Goal: Entertainment & Leisure: Consume media (video, audio)

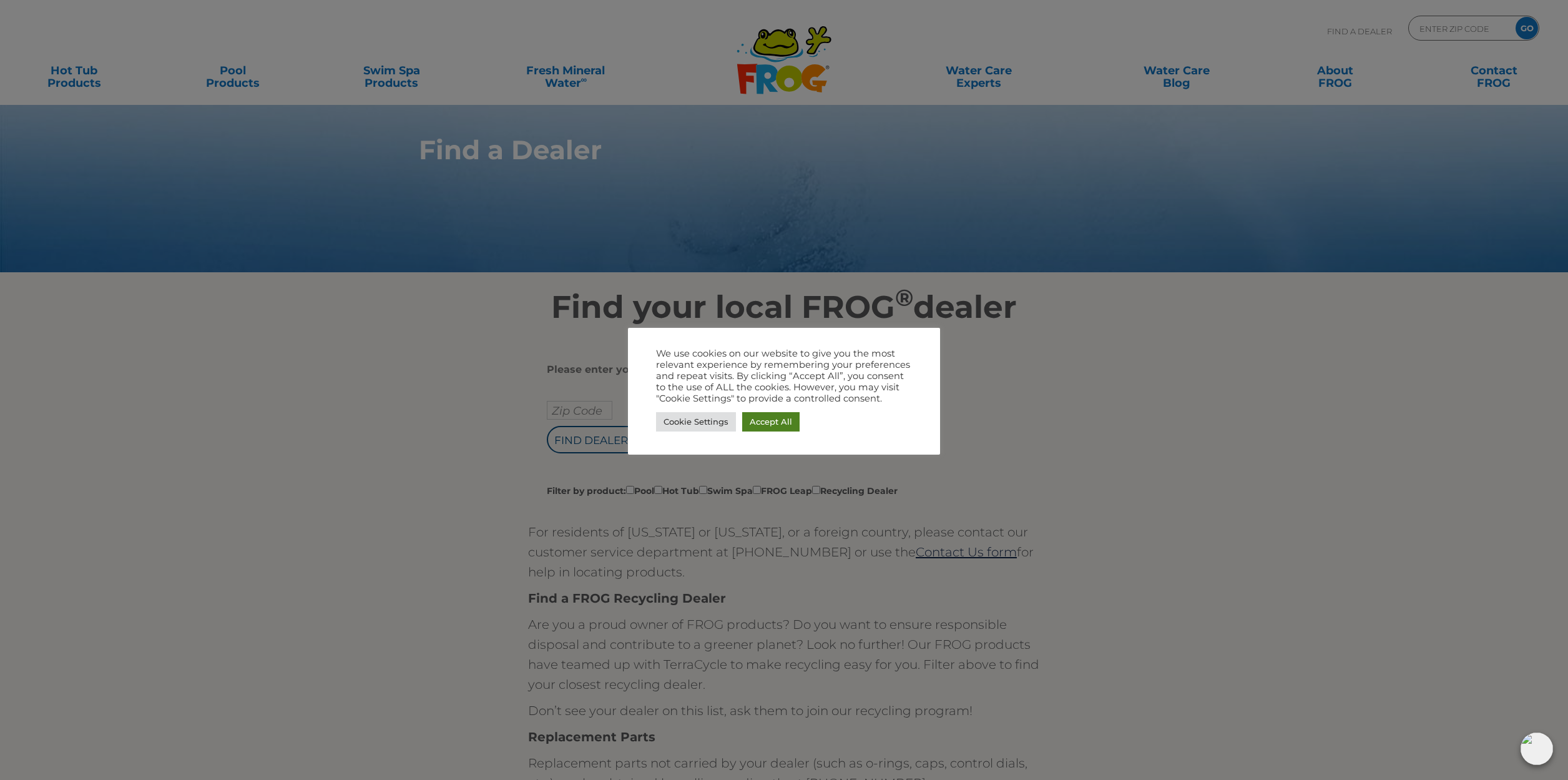
click at [772, 417] on link "Accept All" at bounding box center [771, 422] width 57 height 19
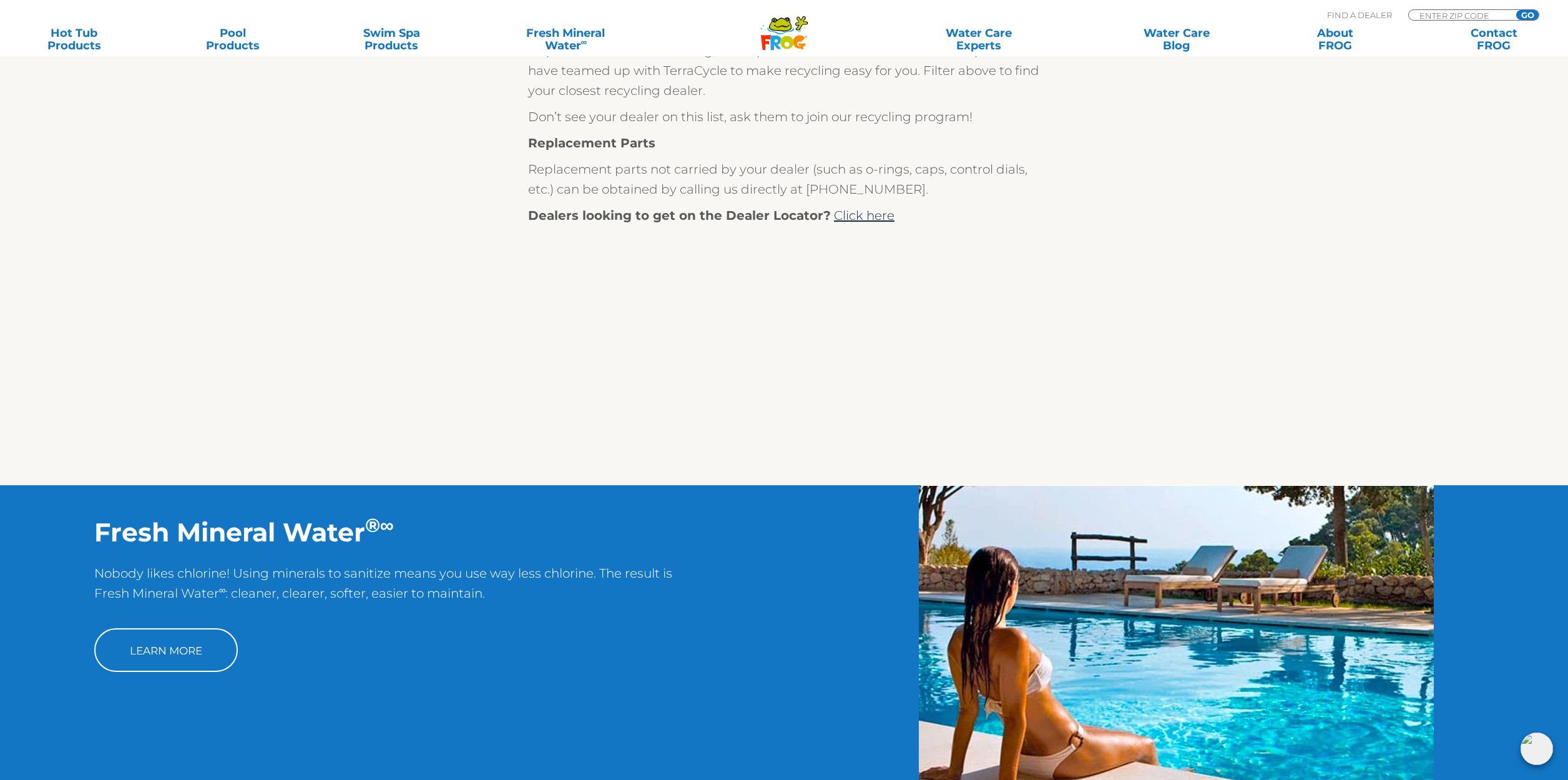
scroll to position [629, 0]
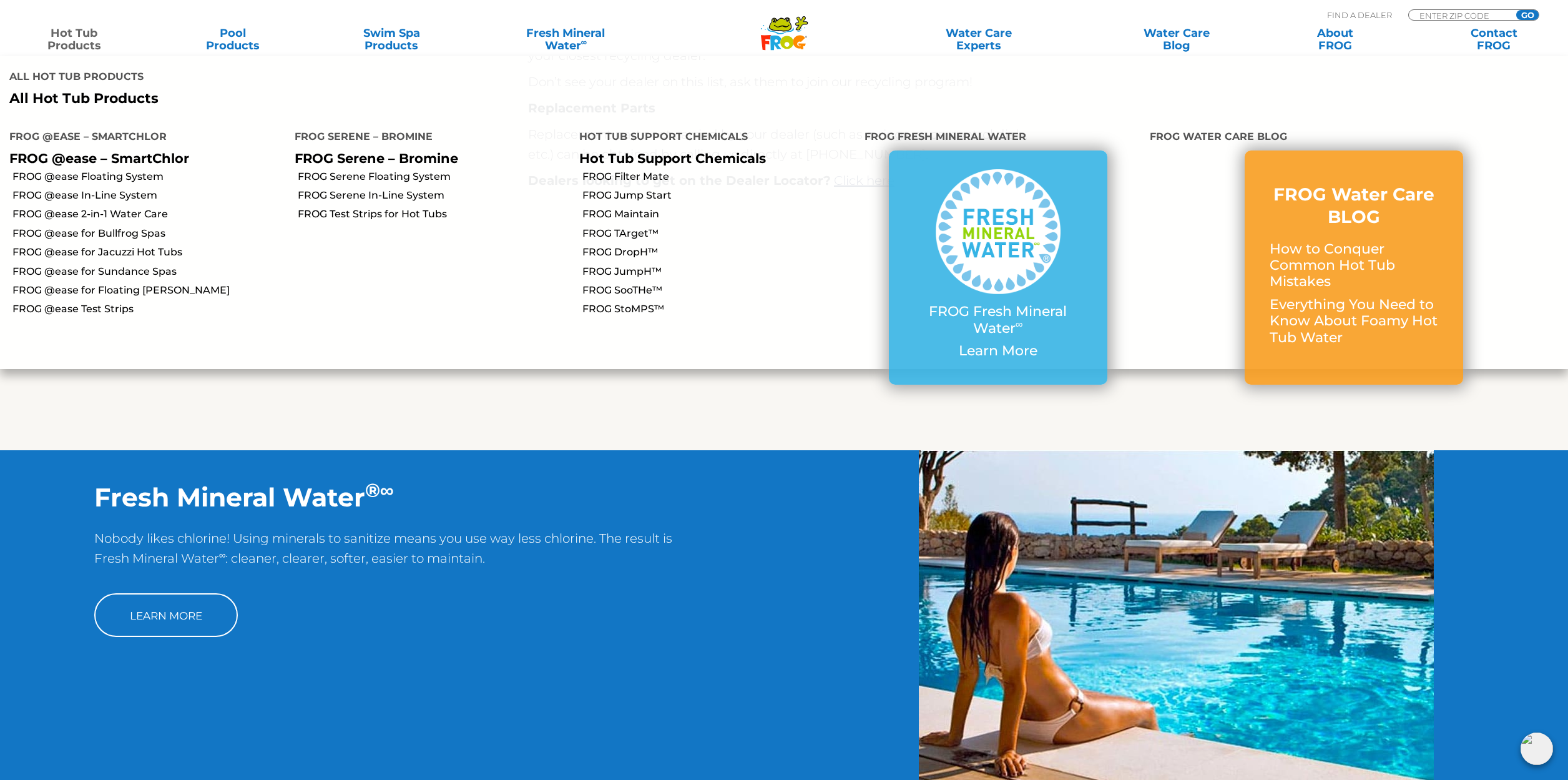
click at [77, 45] on link "Hot Tub Products" at bounding box center [74, 39] width 124 height 25
click at [98, 170] on link "FROG @ease Floating System" at bounding box center [148, 177] width 273 height 14
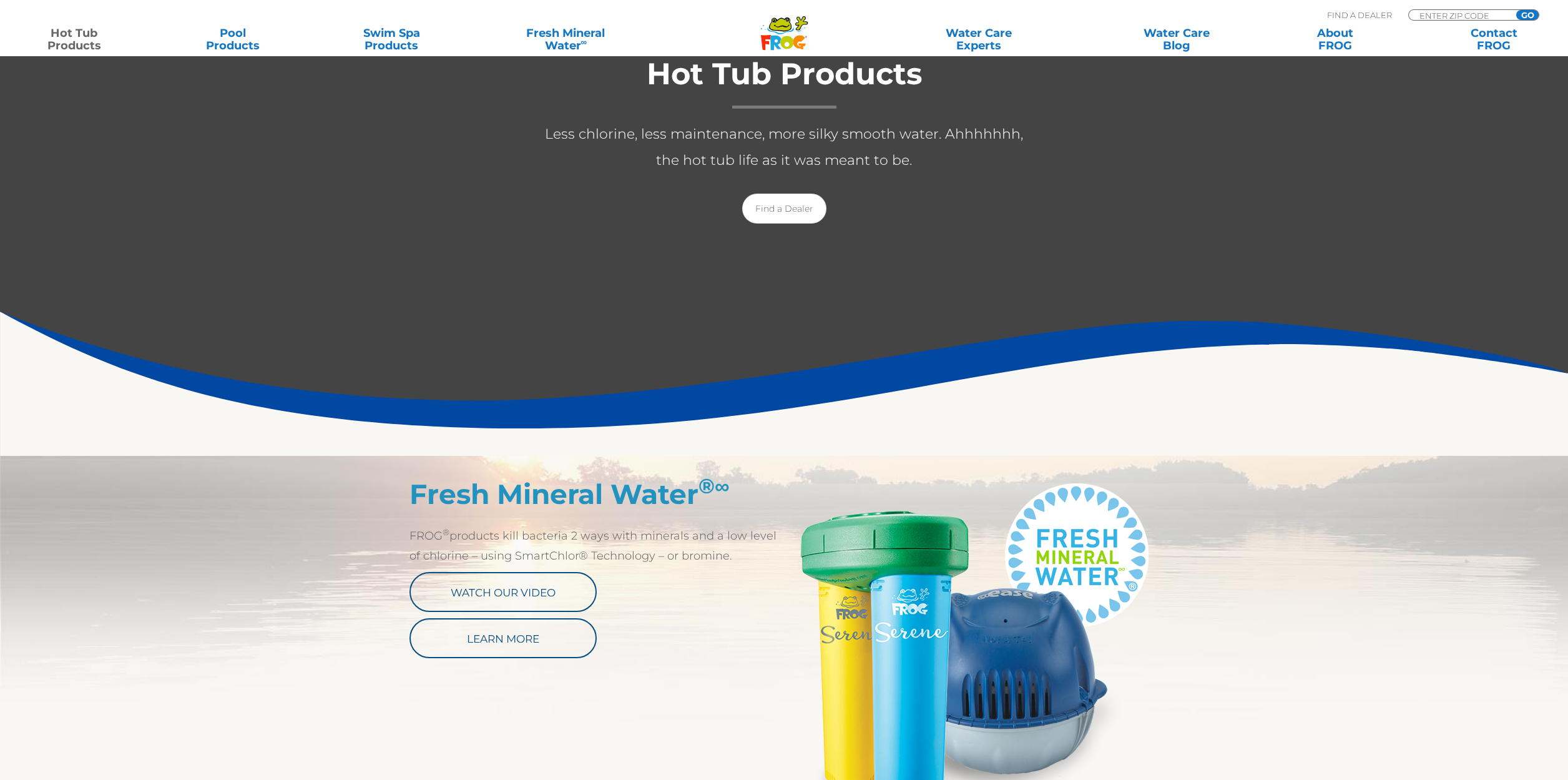
scroll to position [326, 0]
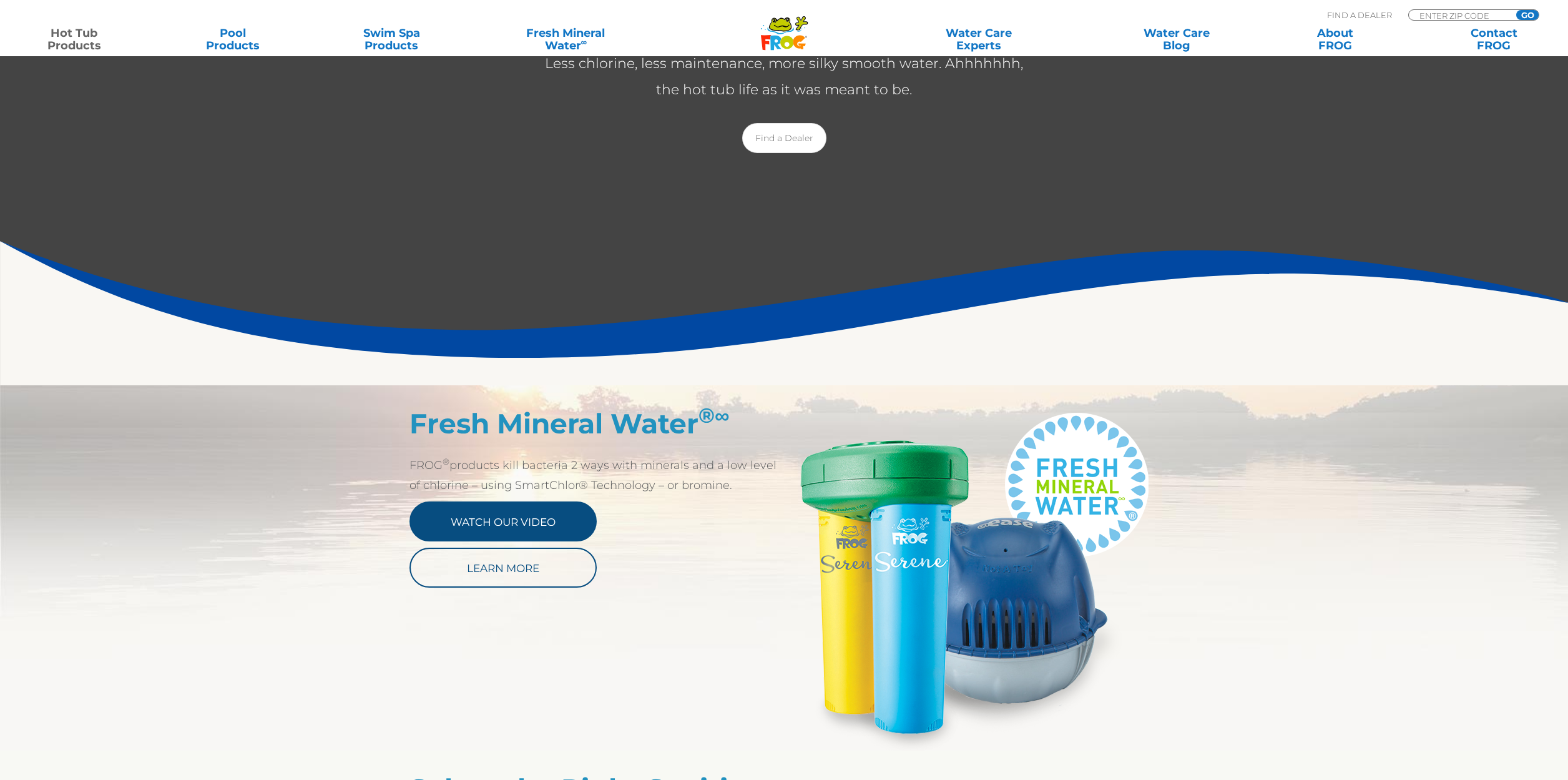
click at [531, 527] on link "Watch Our Video" at bounding box center [503, 521] width 187 height 40
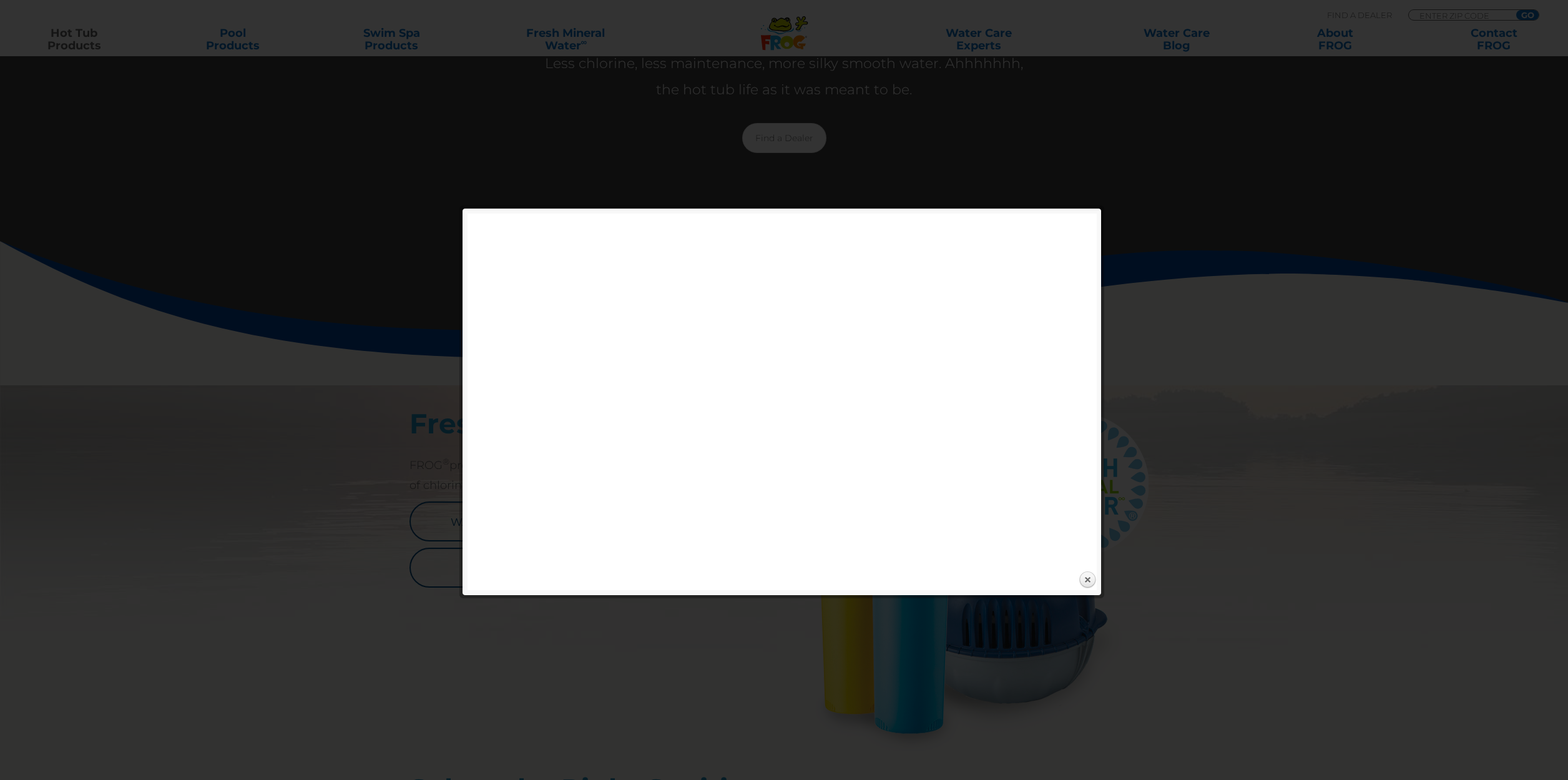
scroll to position [316, 0]
